Goal: Register for event/course

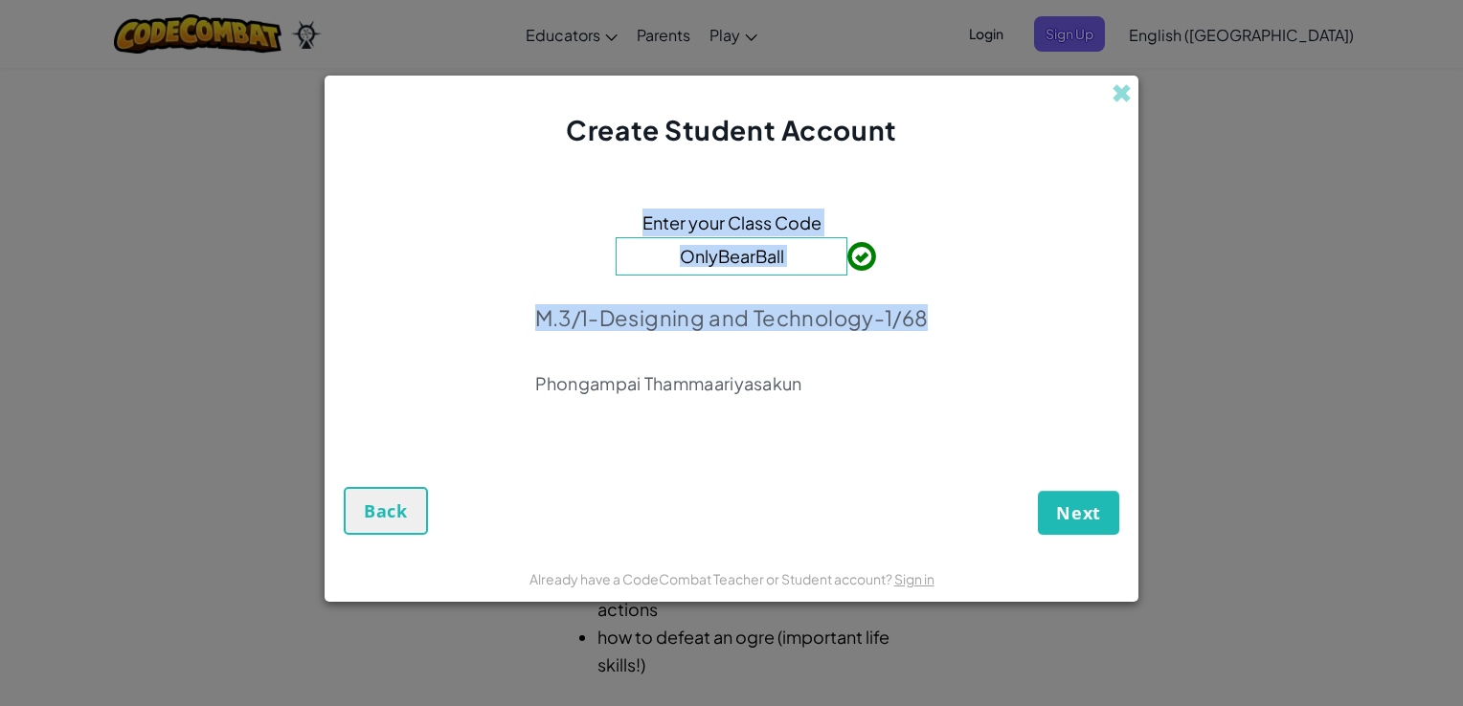
drag, startPoint x: 1443, startPoint y: 175, endPoint x: 1244, endPoint y: 261, distance: 216.1
click at [629, 261] on div "Create Student Account Enter your Class Code OnlyBearBall M.3/1-Designing and T…" at bounding box center [731, 353] width 1463 height 706
click at [629, 305] on div "Enter your Class Code OnlyBearBall M.3/1-Designing and Technology-1/68 Phongamp…" at bounding box center [731, 307] width 775 height 279
click at [629, 304] on div "Enter your Class Code OnlyBearBall M.3/1-Designing and Technology-1/68 Phongamp…" at bounding box center [731, 307] width 775 height 279
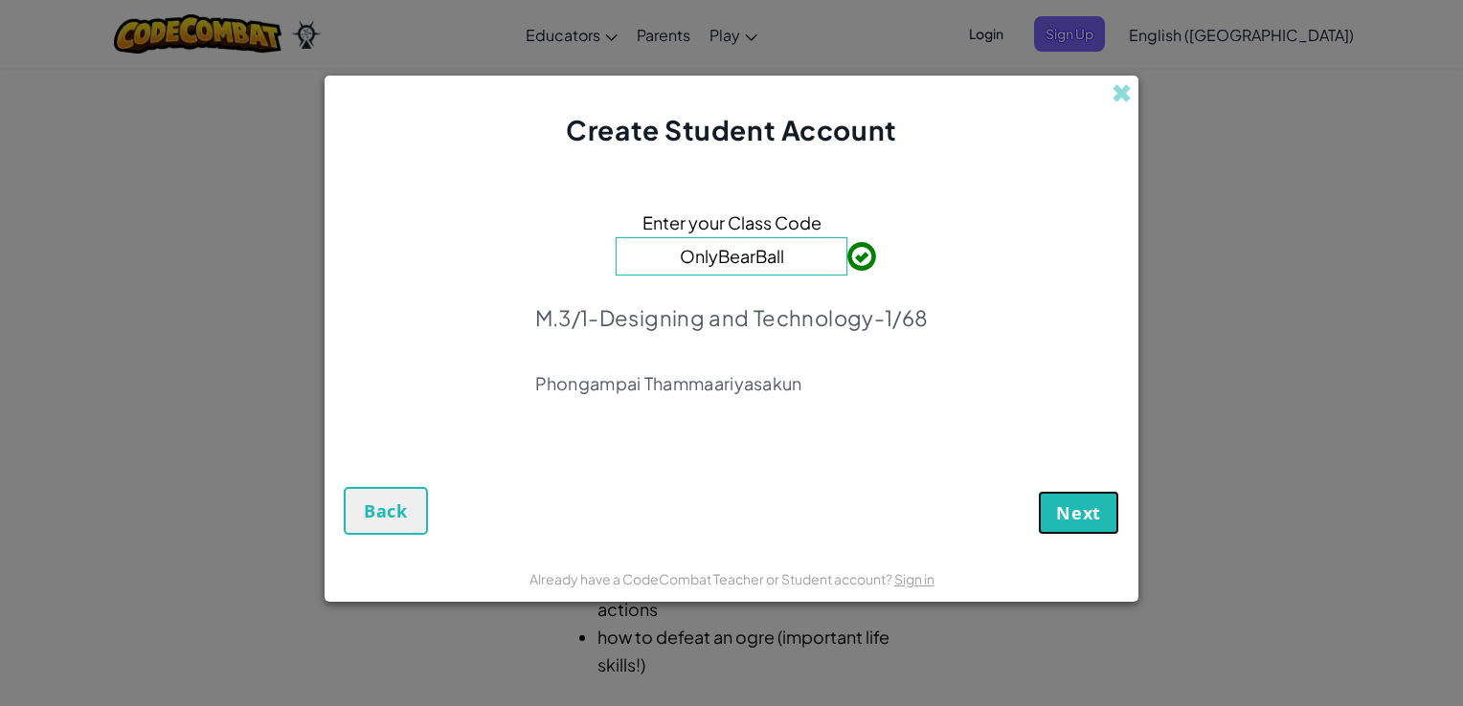
click at [629, 505] on span "Next" at bounding box center [1078, 513] width 45 height 23
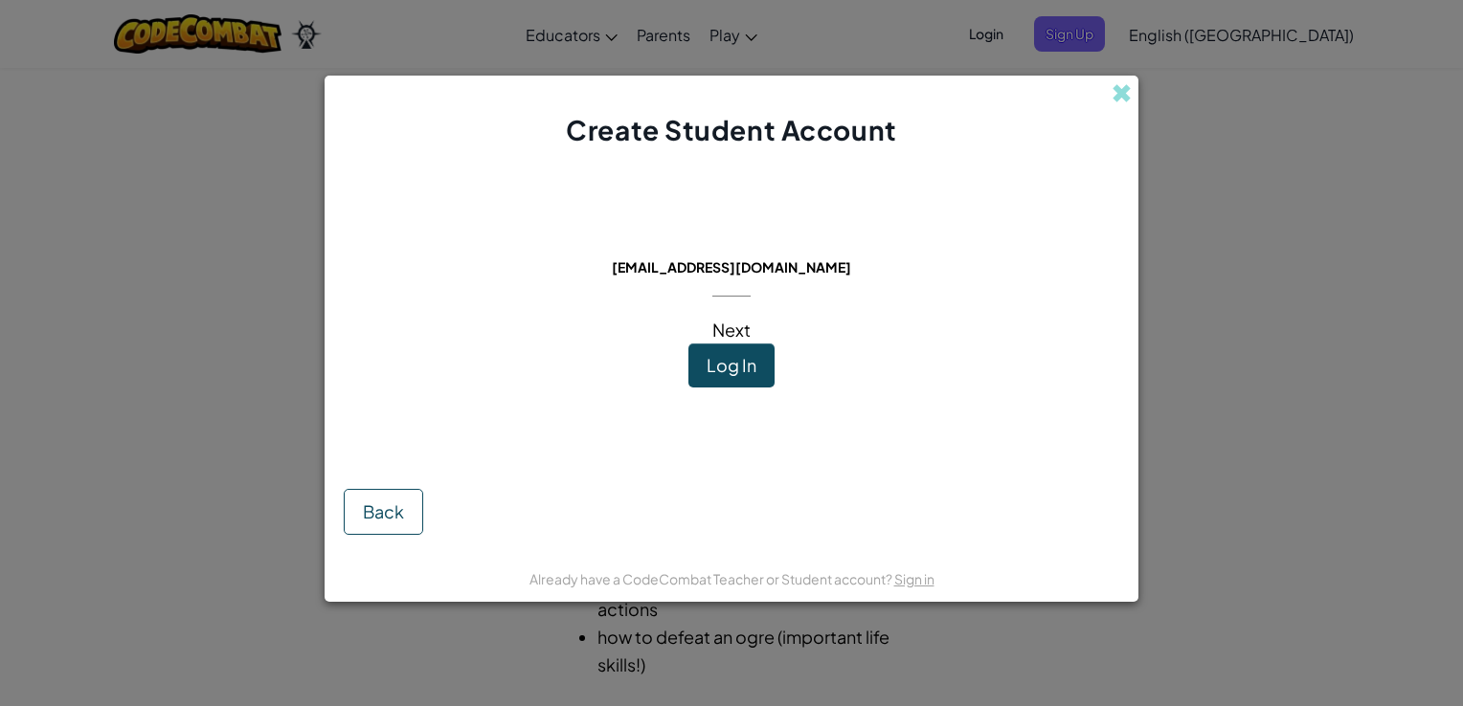
click at [629, 370] on span "Log In" at bounding box center [731, 365] width 50 height 22
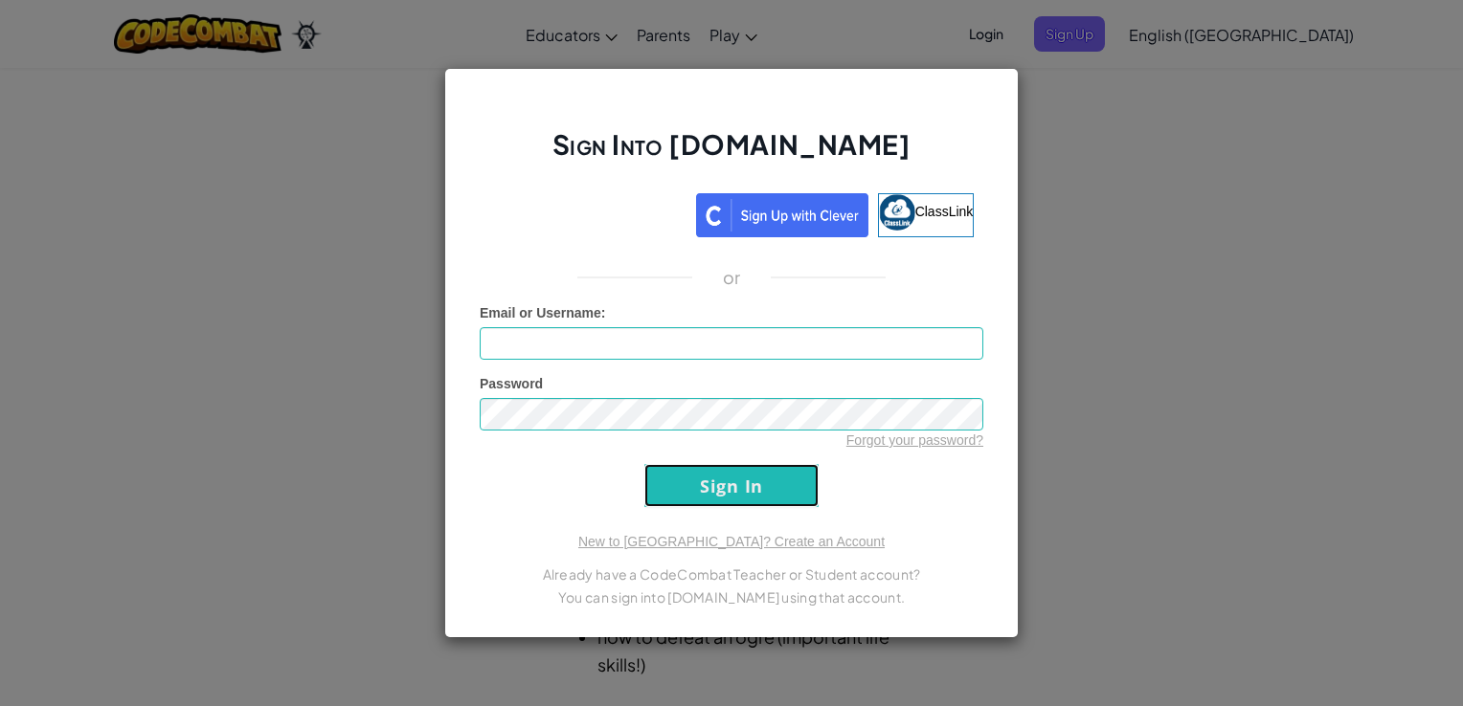
click at [629, 473] on input "Sign In" at bounding box center [731, 485] width 174 height 43
